Goal: Task Accomplishment & Management: Manage account settings

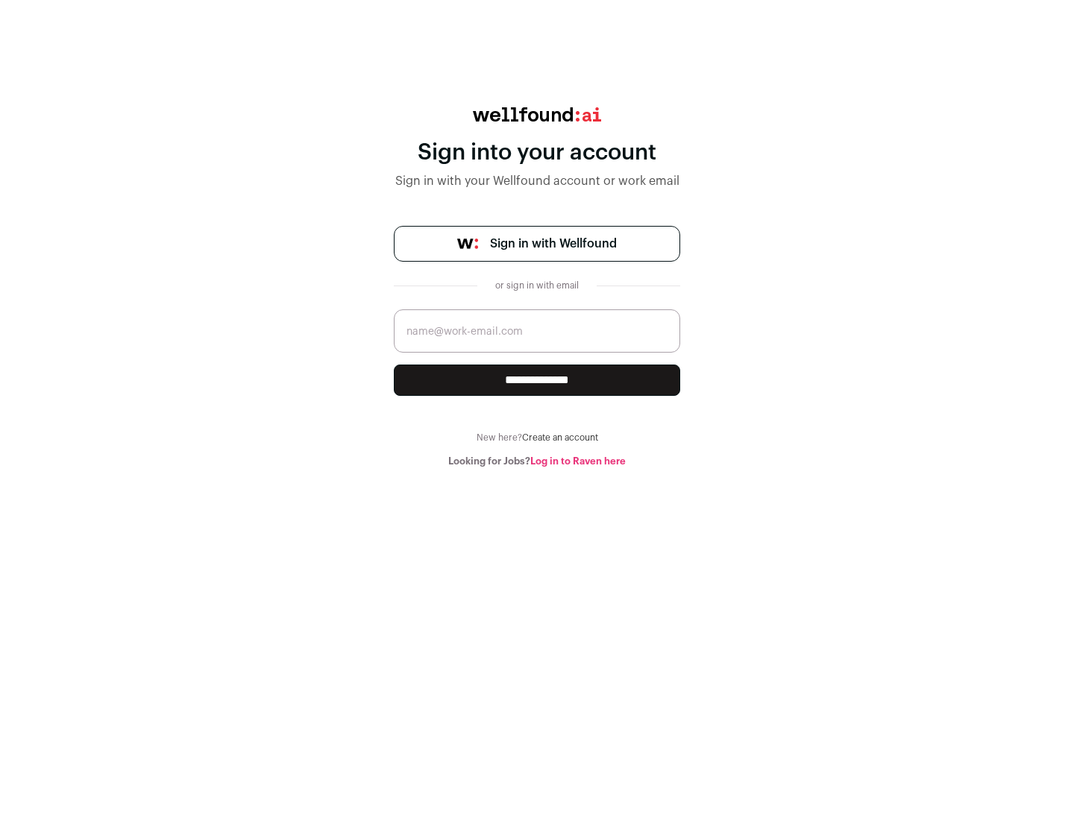
click at [553, 244] on span "Sign in with Wellfound" at bounding box center [553, 244] width 127 height 18
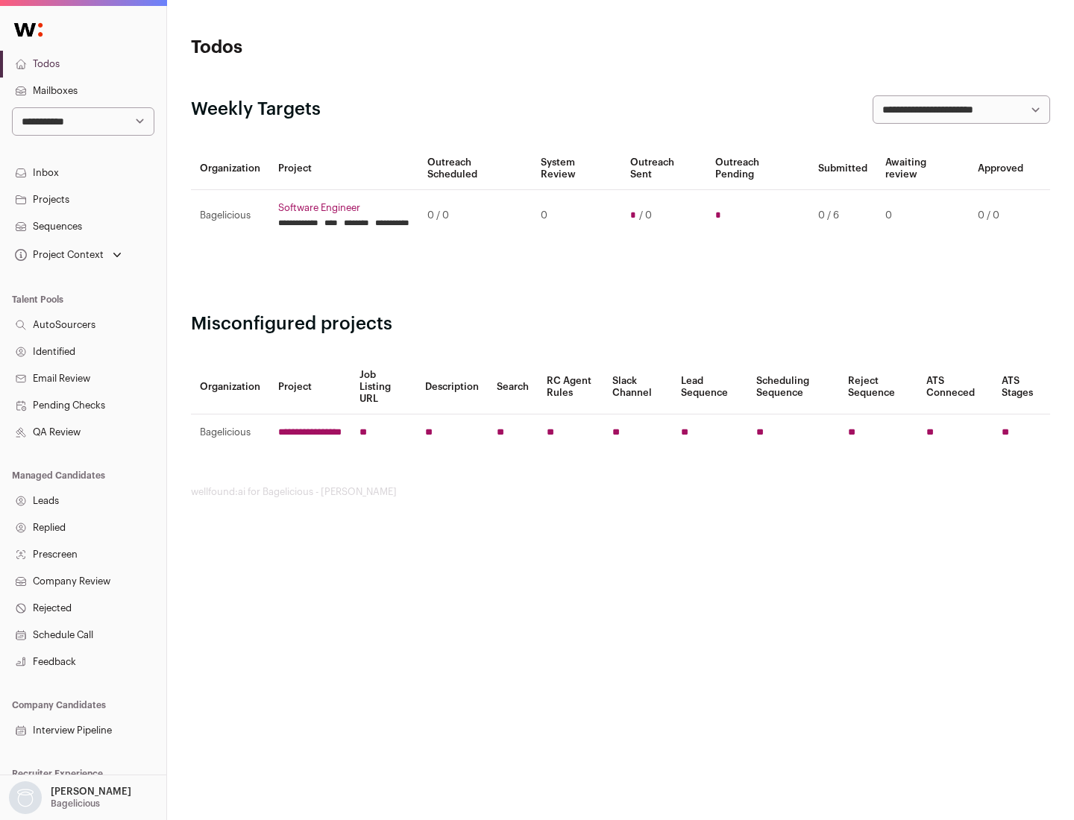
click at [83, 199] on link "Projects" at bounding box center [83, 199] width 166 height 27
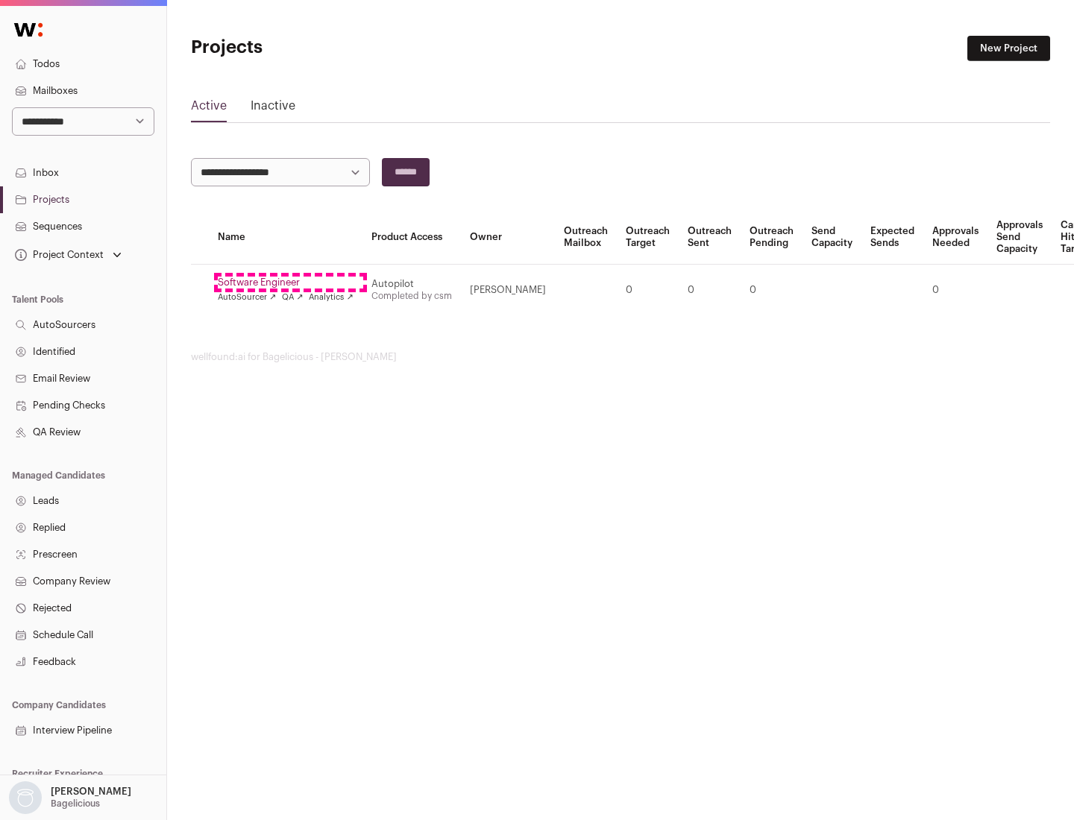
click at [290, 283] on link "Software Engineer" at bounding box center [286, 283] width 136 height 12
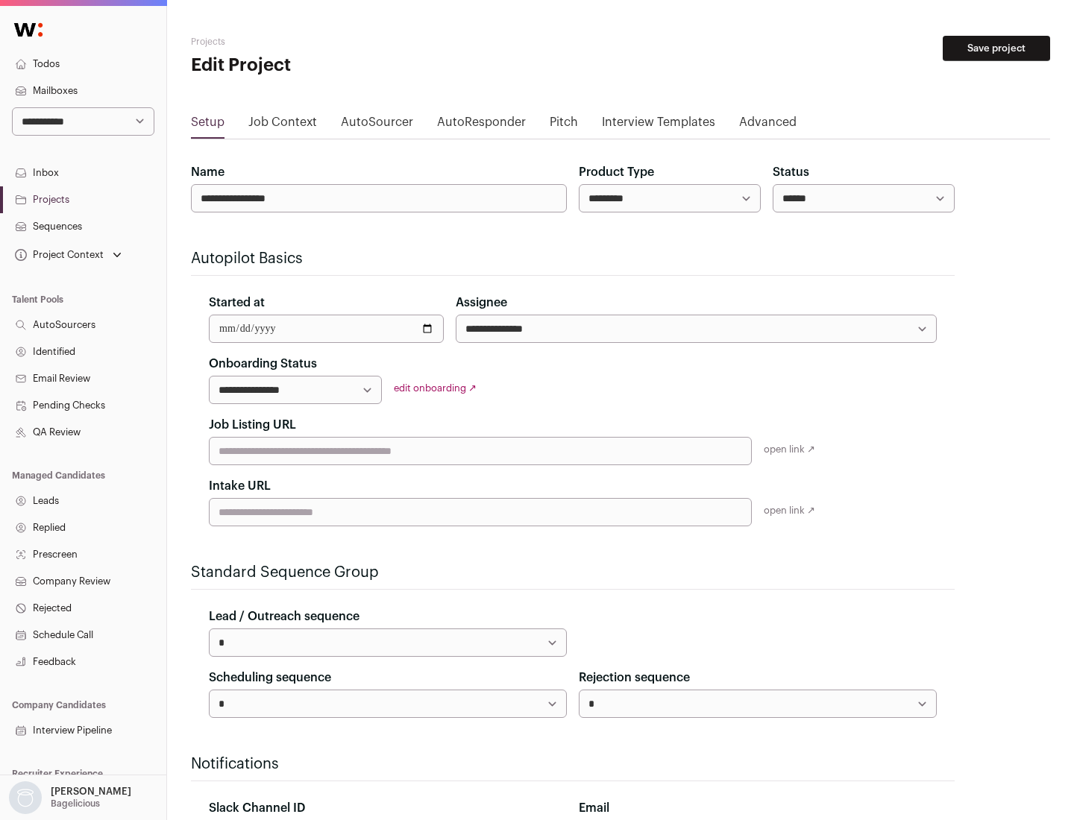
click at [997, 48] on button "Save project" at bounding box center [996, 48] width 107 height 25
